Goal: Communication & Community: Ask a question

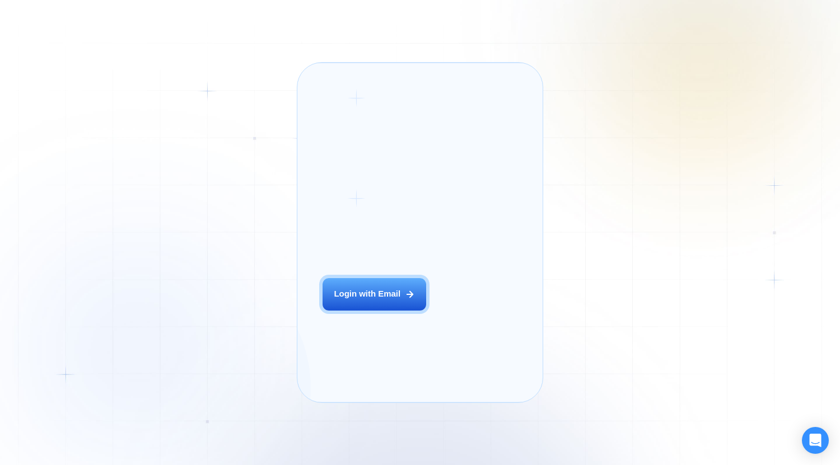
click at [389, 300] on div "Login with Email" at bounding box center [367, 294] width 67 height 12
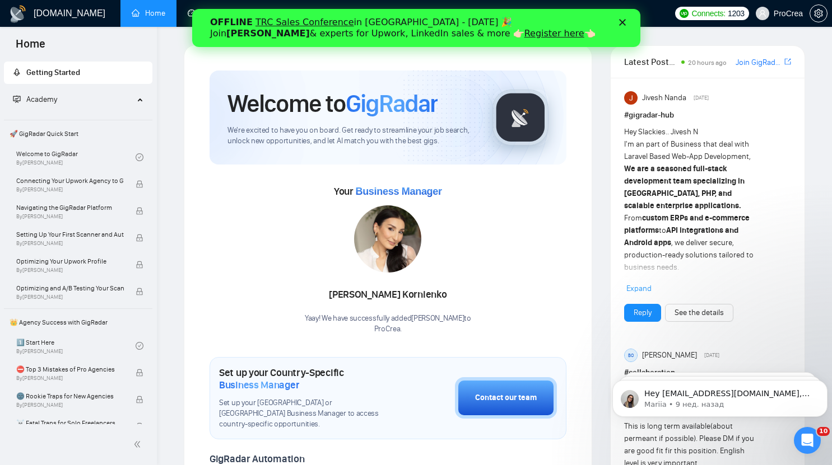
click at [620, 24] on polygon "Закрыть" at bounding box center [621, 22] width 7 height 7
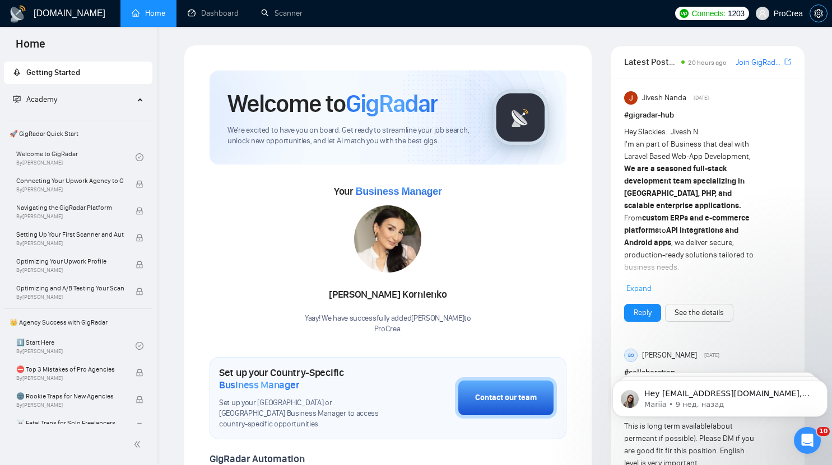
click at [822, 18] on button "button" at bounding box center [818, 13] width 18 height 18
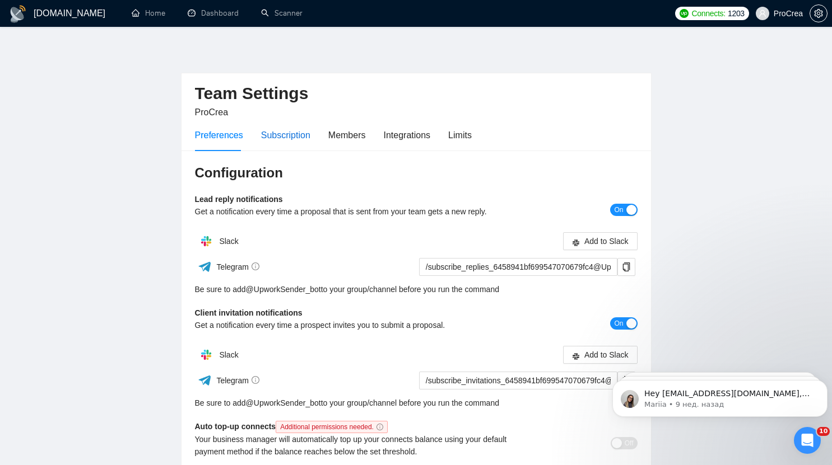
click at [284, 132] on div "Subscription" at bounding box center [285, 135] width 49 height 14
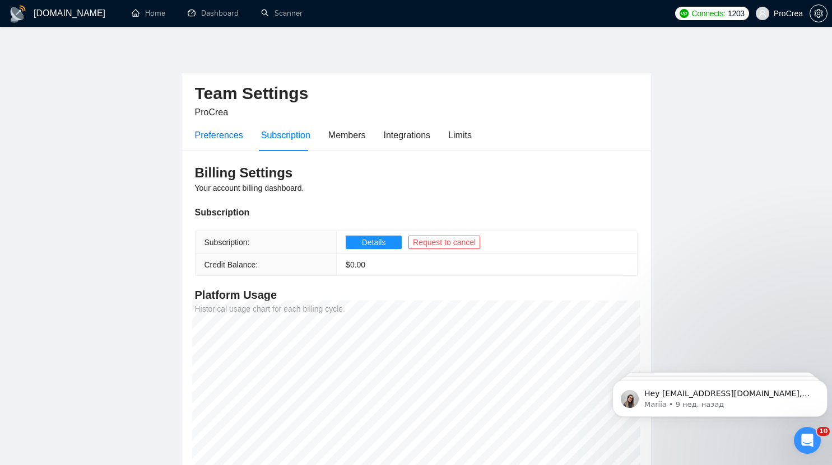
click at [235, 134] on div "Preferences" at bounding box center [219, 135] width 48 height 14
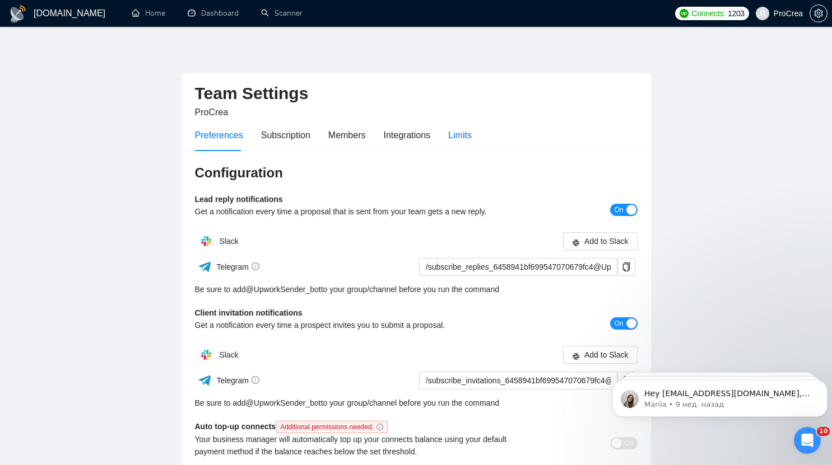
click at [461, 139] on div "Limits" at bounding box center [460, 135] width 24 height 14
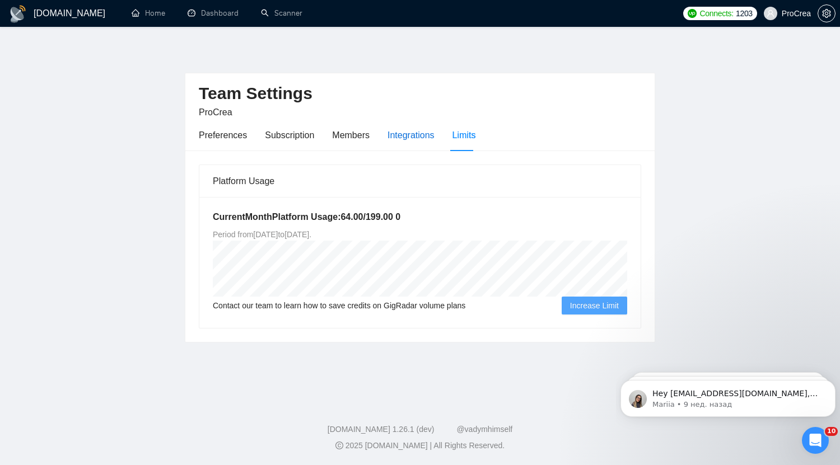
click at [411, 136] on div "Integrations" at bounding box center [411, 135] width 47 height 14
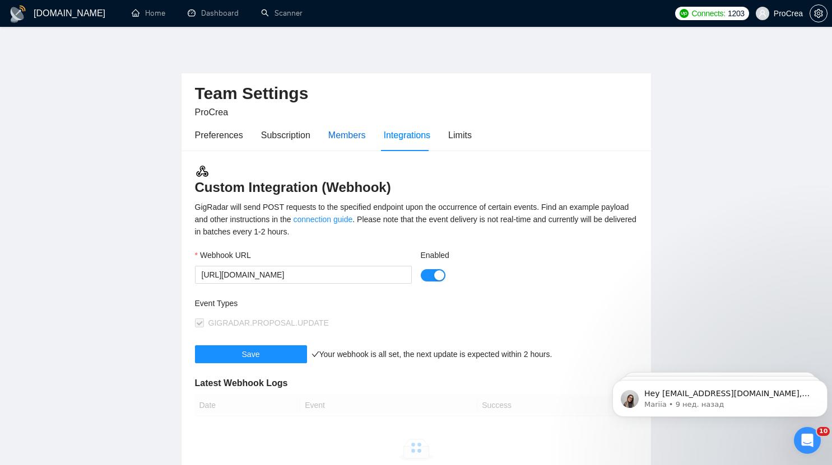
click at [337, 132] on div "Members" at bounding box center [347, 135] width 38 height 14
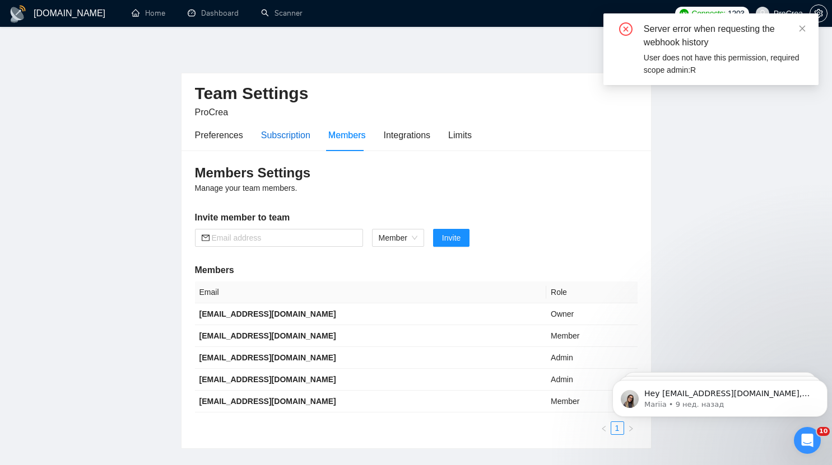
click at [273, 132] on div "Subscription" at bounding box center [285, 135] width 49 height 14
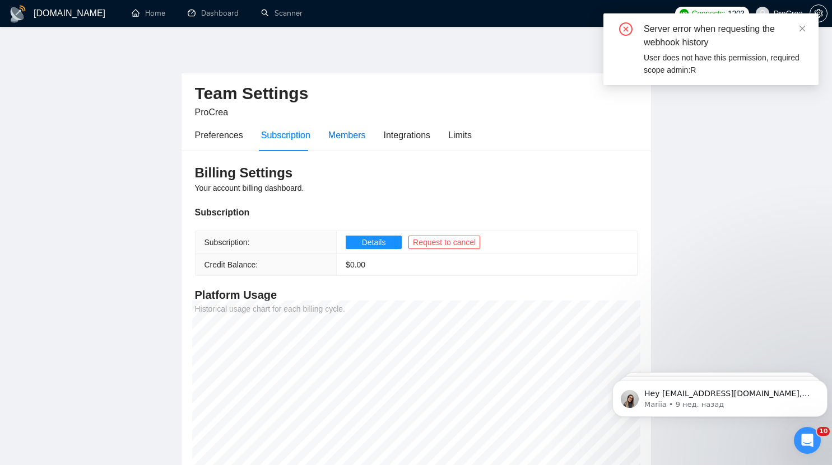
click at [344, 130] on div "Members" at bounding box center [347, 135] width 38 height 14
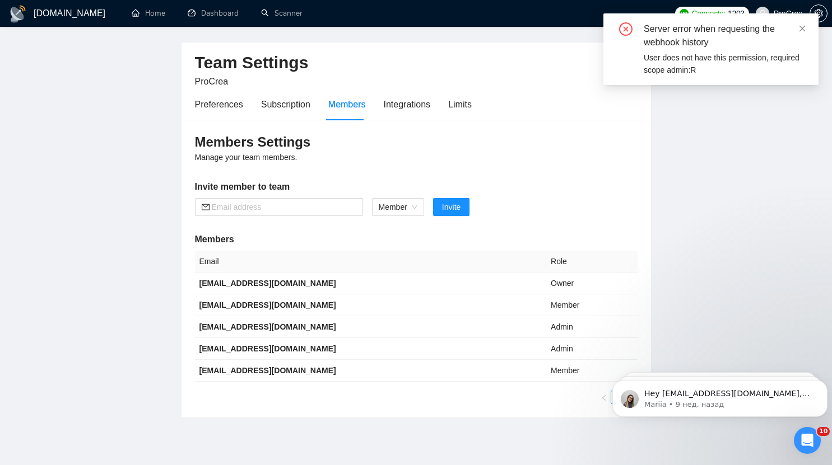
scroll to position [31, 0]
click at [546, 312] on td "Member" at bounding box center [591, 305] width 91 height 22
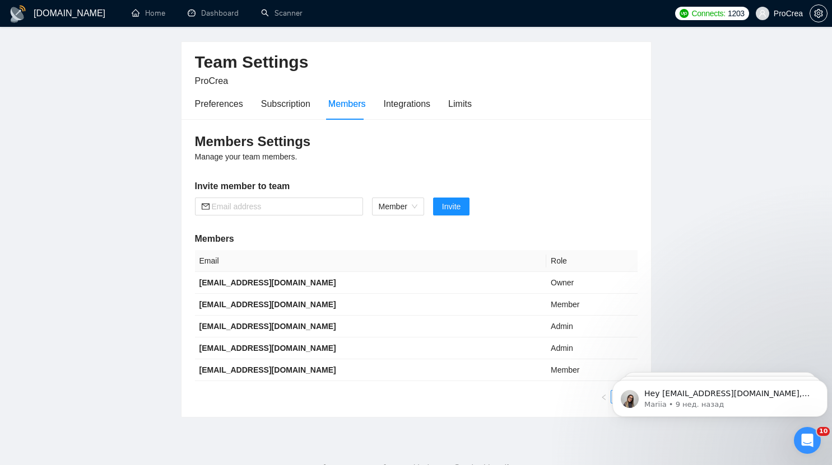
click at [739, 296] on main "Team Settings ProCrea Preferences Subscription Members Integrations Limits Memb…" at bounding box center [416, 215] width 796 height 404
click at [822, 13] on icon "setting" at bounding box center [818, 13] width 8 height 9
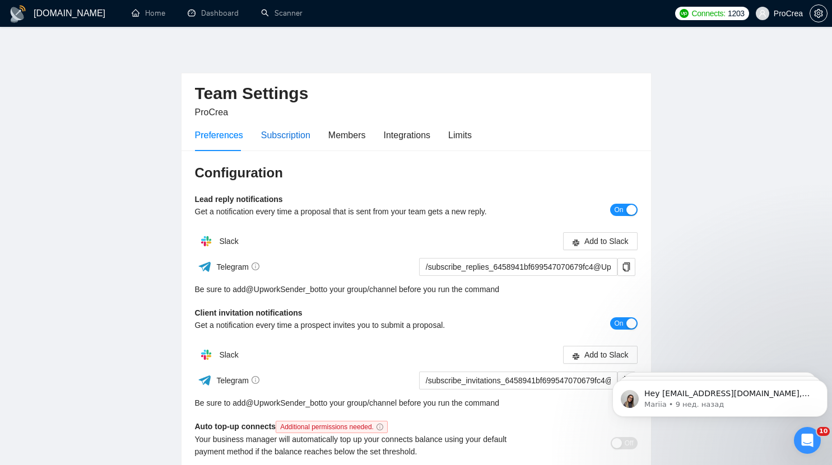
click at [273, 135] on div "Subscription" at bounding box center [285, 135] width 49 height 14
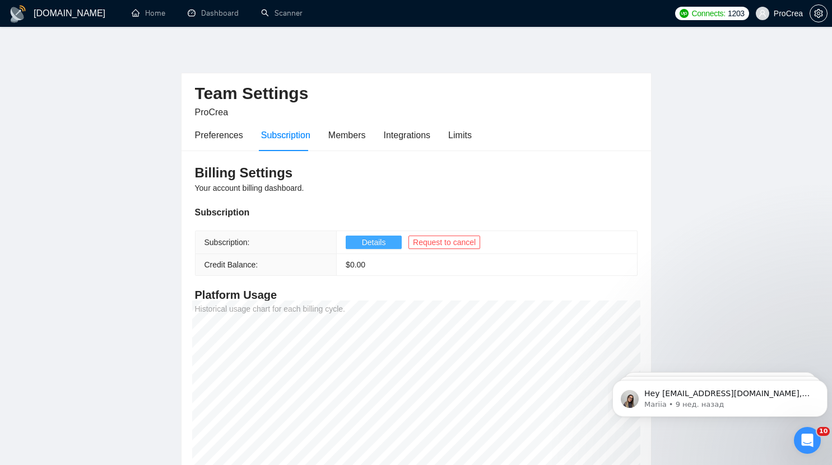
click at [379, 246] on span "Details" at bounding box center [374, 242] width 24 height 12
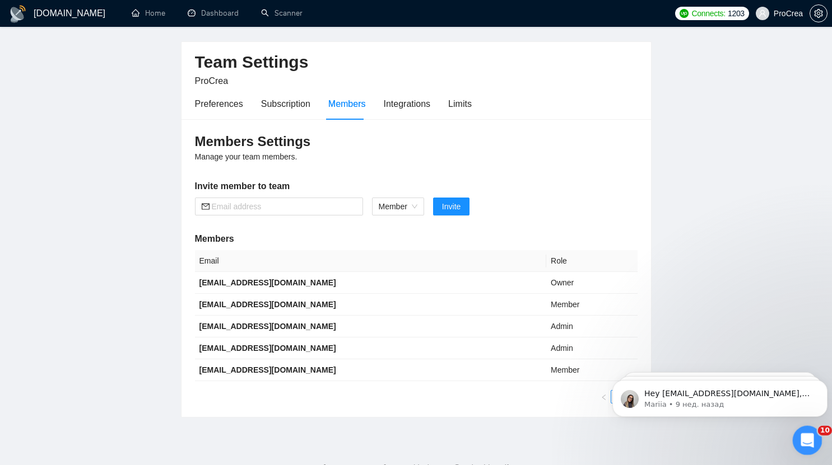
click at [806, 439] on icon "Открыть службу сообщений Intercom" at bounding box center [805, 439] width 8 height 9
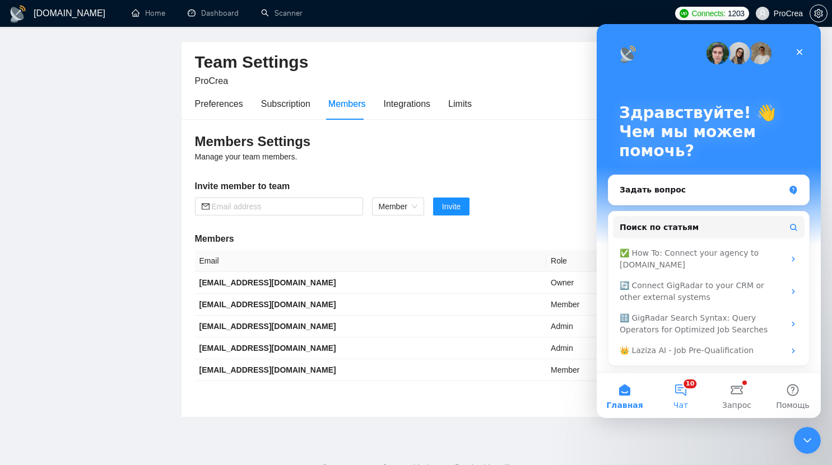
click at [683, 382] on button "10 Чат" at bounding box center [680, 396] width 56 height 45
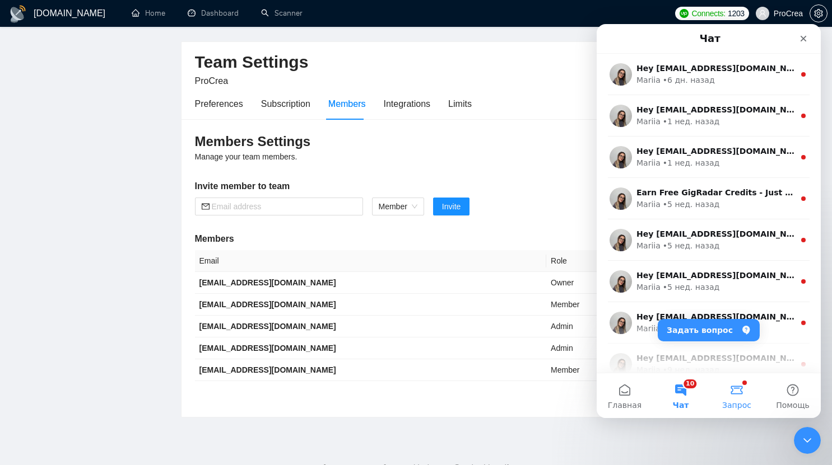
click at [736, 390] on button "Запрос" at bounding box center [736, 396] width 56 height 45
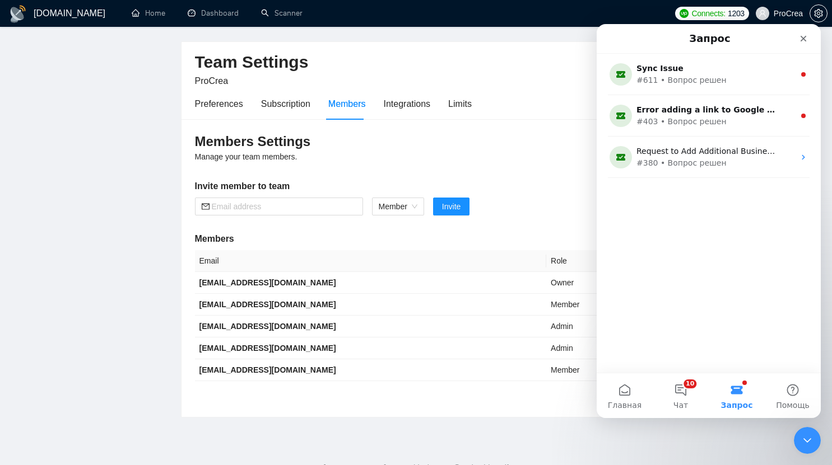
click at [702, 198] on div "Sync Issue #611 • Вопрос решен Error adding a link to Google Drive. #403 • Вопр…" at bounding box center [708, 213] width 224 height 319
click at [794, 389] on button "Помощь" at bounding box center [792, 396] width 56 height 45
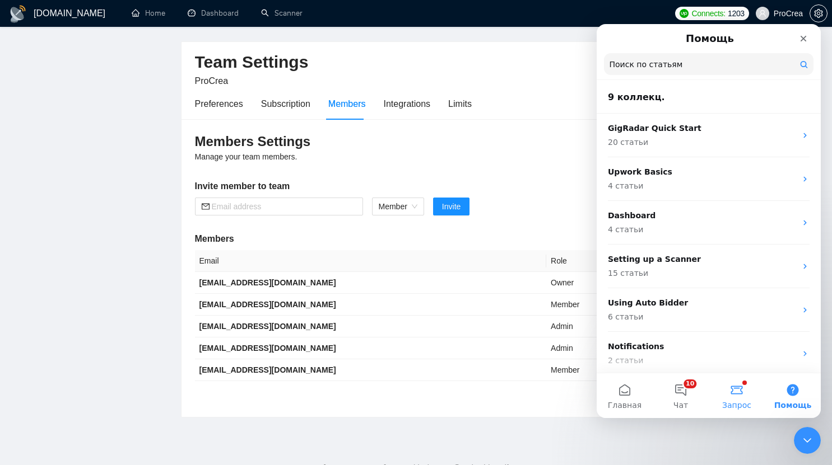
click at [731, 405] on span "Запрос" at bounding box center [736, 406] width 29 height 8
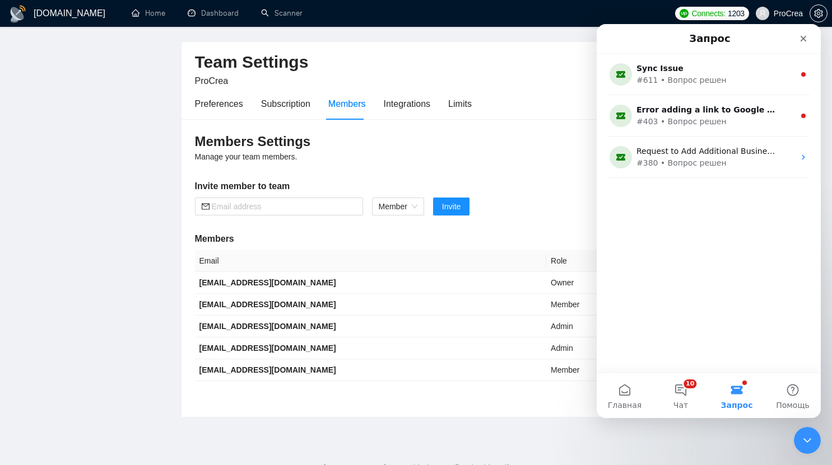
click at [736, 236] on div "Sync Issue #611 • Вопрос решен Error adding a link to Google Drive. #403 • Вопр…" at bounding box center [708, 213] width 224 height 319
click at [685, 385] on button "10 Чат" at bounding box center [680, 396] width 56 height 45
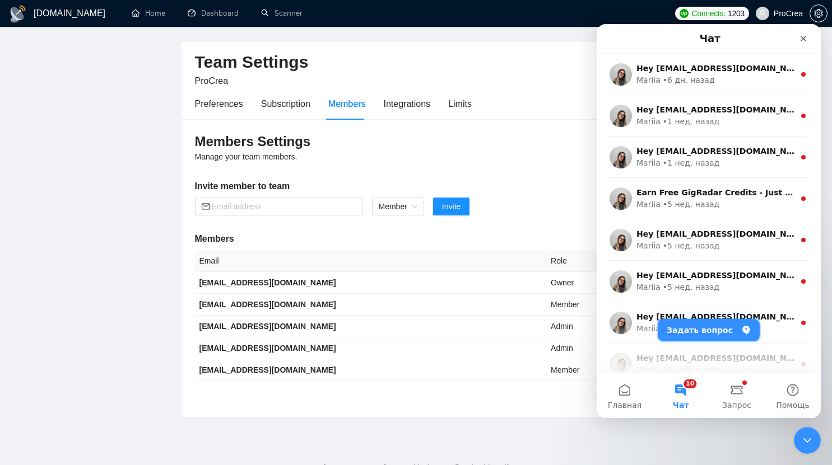
click at [710, 328] on button "Задать вопрос" at bounding box center [708, 330] width 102 height 22
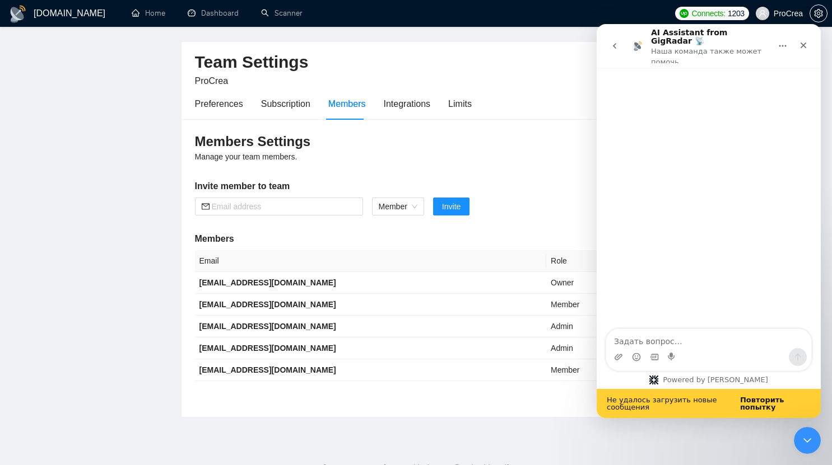
click at [680, 330] on textarea "Задать вопрос…" at bounding box center [708, 338] width 205 height 19
drag, startPoint x: 271, startPoint y: 279, endPoint x: 199, endPoint y: 283, distance: 72.3
click at [199, 283] on td "[EMAIL_ADDRESS][DOMAIN_NAME]" at bounding box center [371, 283] width 352 height 22
copy b "[EMAIL_ADDRESS][DOMAIN_NAME]"
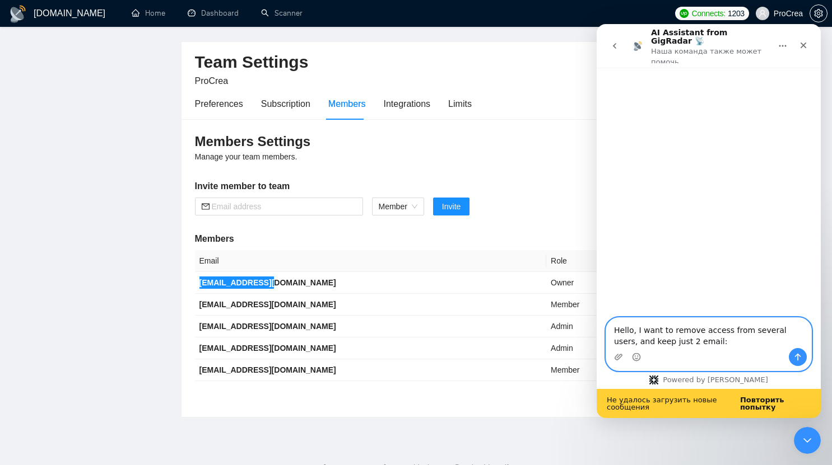
click at [683, 345] on textarea "Hello, I want to remove access from several users, and keep just 2 email:" at bounding box center [708, 333] width 205 height 30
paste textarea "[EMAIL_ADDRESS][DOMAIN_NAME]"
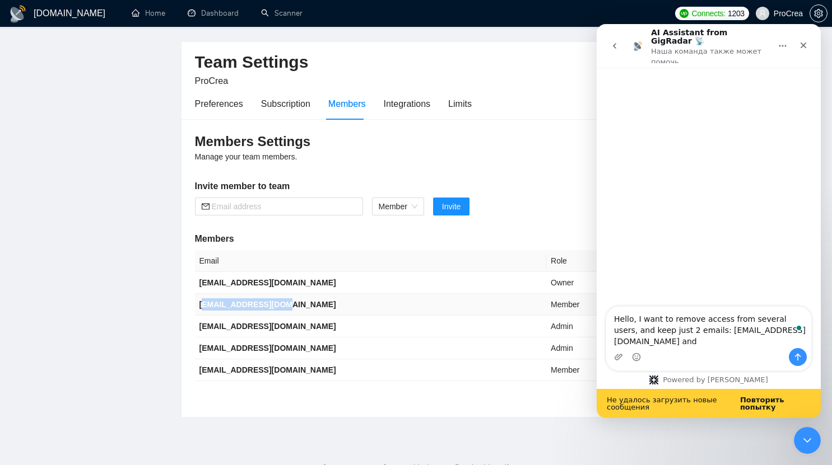
drag, startPoint x: 286, startPoint y: 305, endPoint x: 202, endPoint y: 304, distance: 84.0
click at [202, 304] on td "[EMAIL_ADDRESS][DOMAIN_NAME]" at bounding box center [371, 305] width 352 height 22
drag, startPoint x: 197, startPoint y: 304, endPoint x: 292, endPoint y: 302, distance: 95.2
click at [292, 302] on td "[EMAIL_ADDRESS][DOMAIN_NAME]" at bounding box center [371, 305] width 352 height 22
copy b "[EMAIL_ADDRESS][DOMAIN_NAME]"
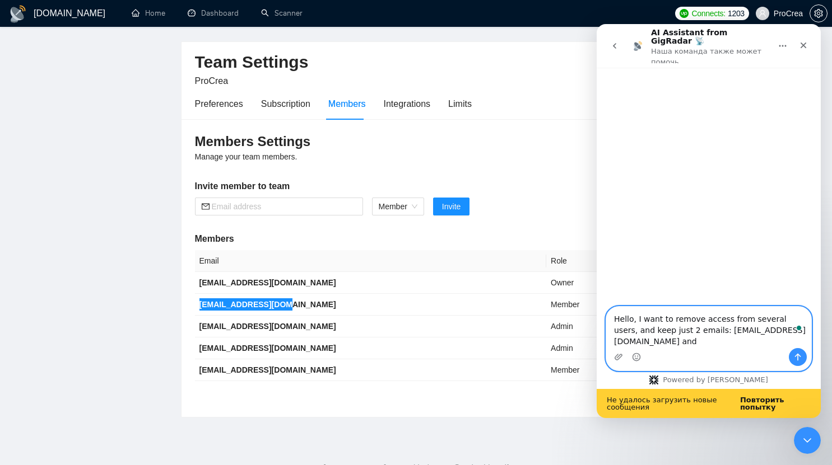
click at [774, 344] on textarea "Hello, I want to remove access from several users, and keep just 2 emails: kapa…" at bounding box center [708, 327] width 205 height 41
paste textarea "[EMAIL_ADDRESS][DOMAIN_NAME]"
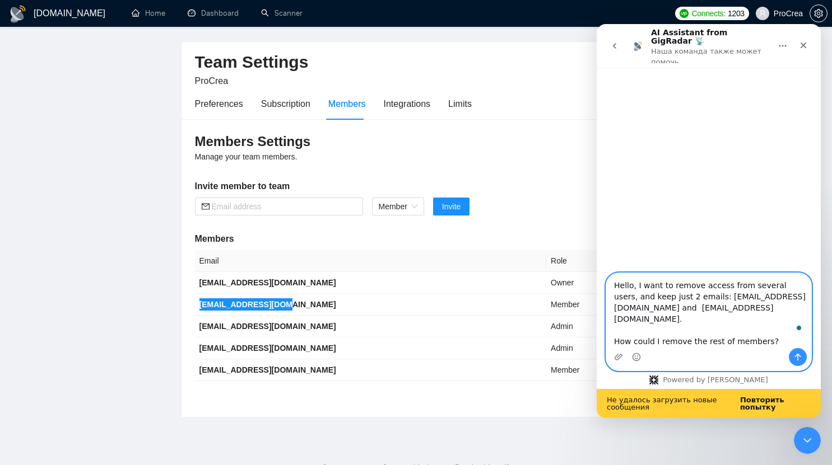
paste textarea "[EMAIL_ADDRESS][DOMAIN_NAME]"
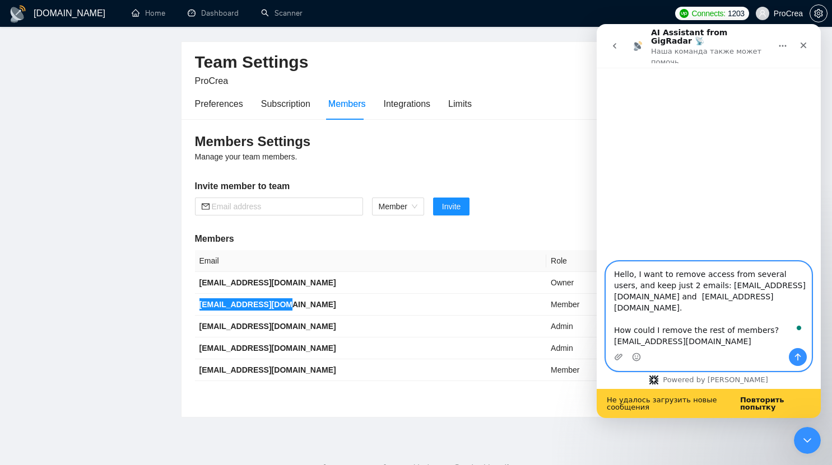
type textarea "Hello, I want to remove access from several users, and keep just 2 emails: kapa…"
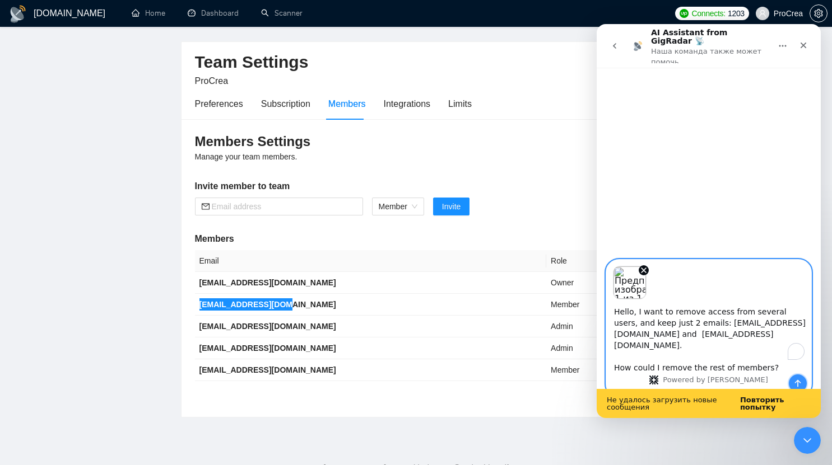
click at [796, 379] on icon "Отправить сообщение…" at bounding box center [797, 383] width 9 height 9
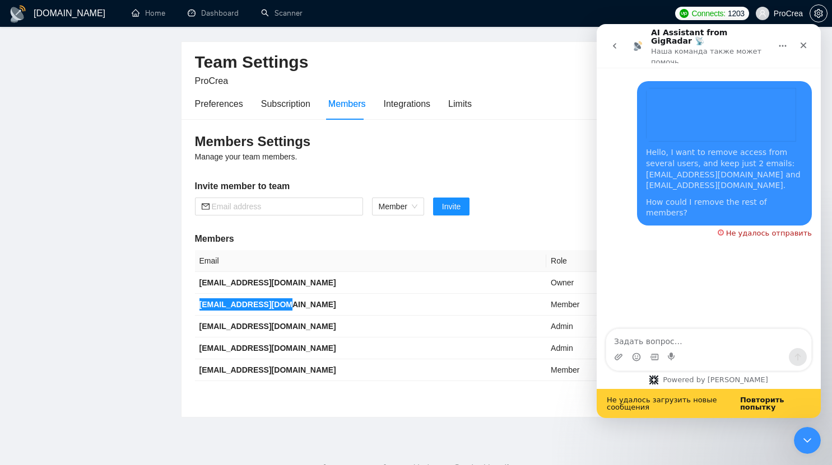
click at [759, 230] on div "Не удалось отправить" at bounding box center [769, 233] width 86 height 7
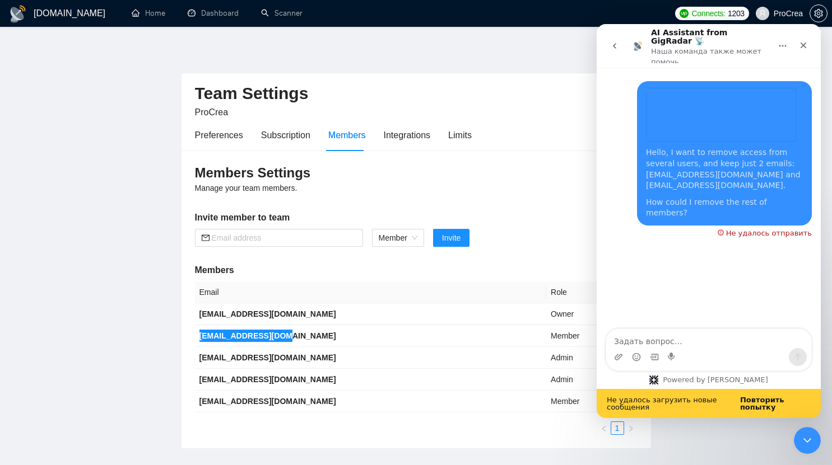
click at [764, 406] on b "Повторить попытку" at bounding box center [762, 404] width 44 height 16
click at [623, 204] on div "Hello, I want to remove access from several users, and keep just 2 emails: kapa…" at bounding box center [708, 165] width 206 height 169
